Goal: Navigation & Orientation: Find specific page/section

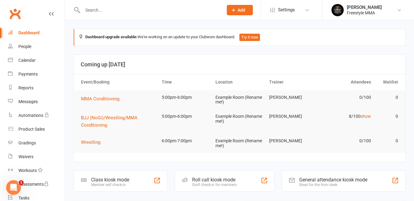
click at [8, 26] on link "Dashboard" at bounding box center [36, 33] width 57 height 14
drag, startPoint x: 22, startPoint y: 48, endPoint x: 60, endPoint y: 81, distance: 50.9
click at [22, 48] on div "People" at bounding box center [24, 46] width 13 height 5
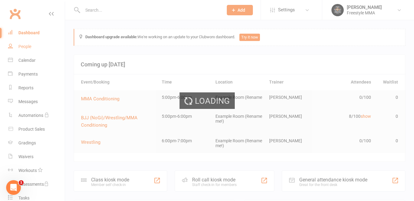
select select "50"
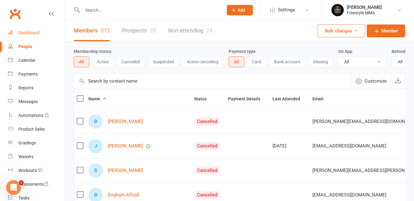
click at [27, 31] on div "Dashboard" at bounding box center [28, 32] width 21 height 5
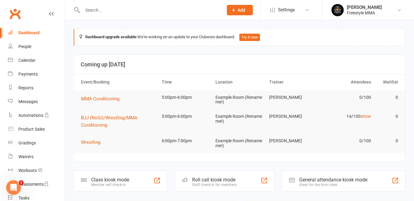
click at [49, 13] on icon at bounding box center [51, 13] width 5 height 5
